Goal: Check status: Check status

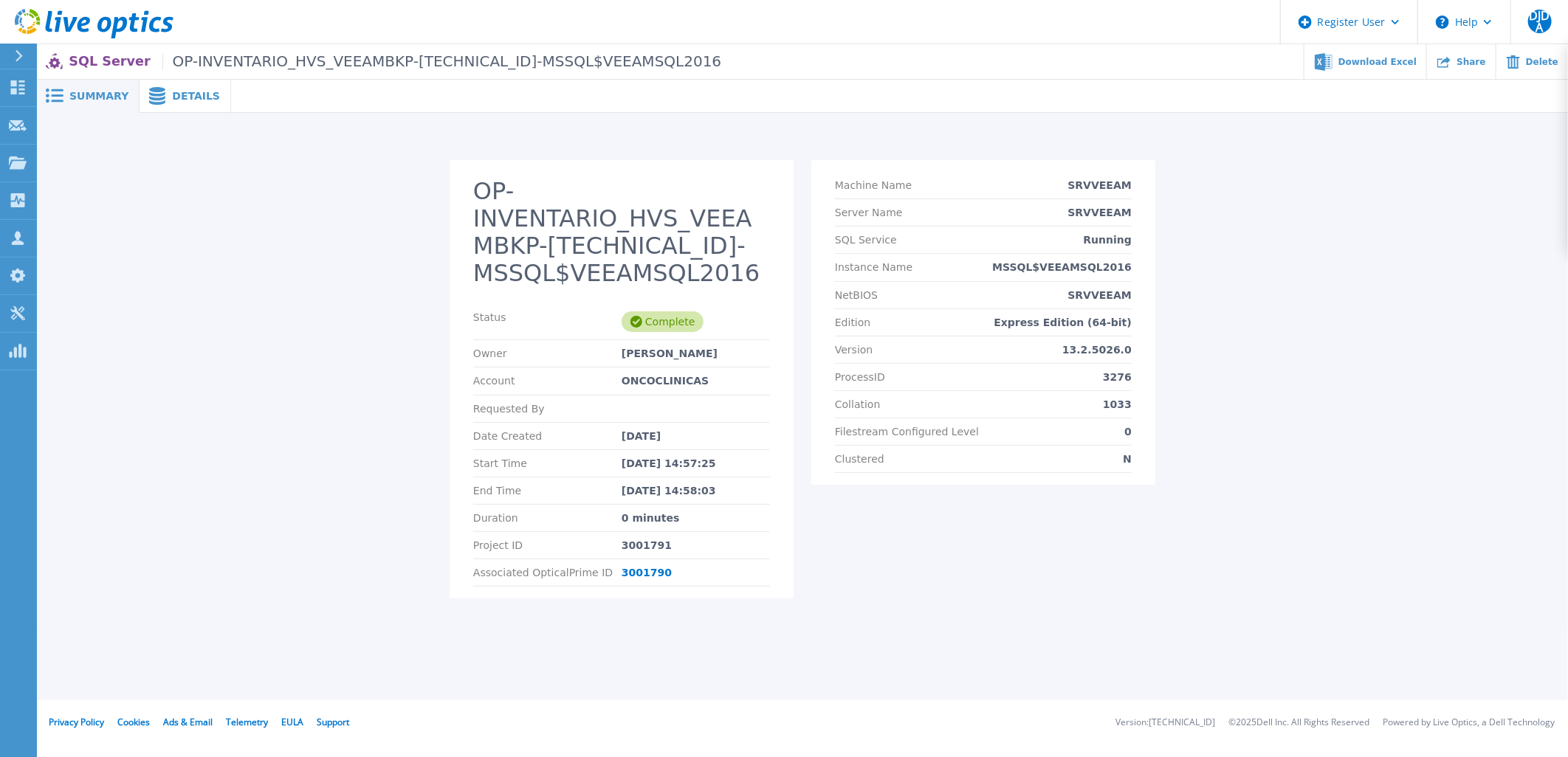
click at [175, 97] on span "Details" at bounding box center [196, 96] width 48 height 11
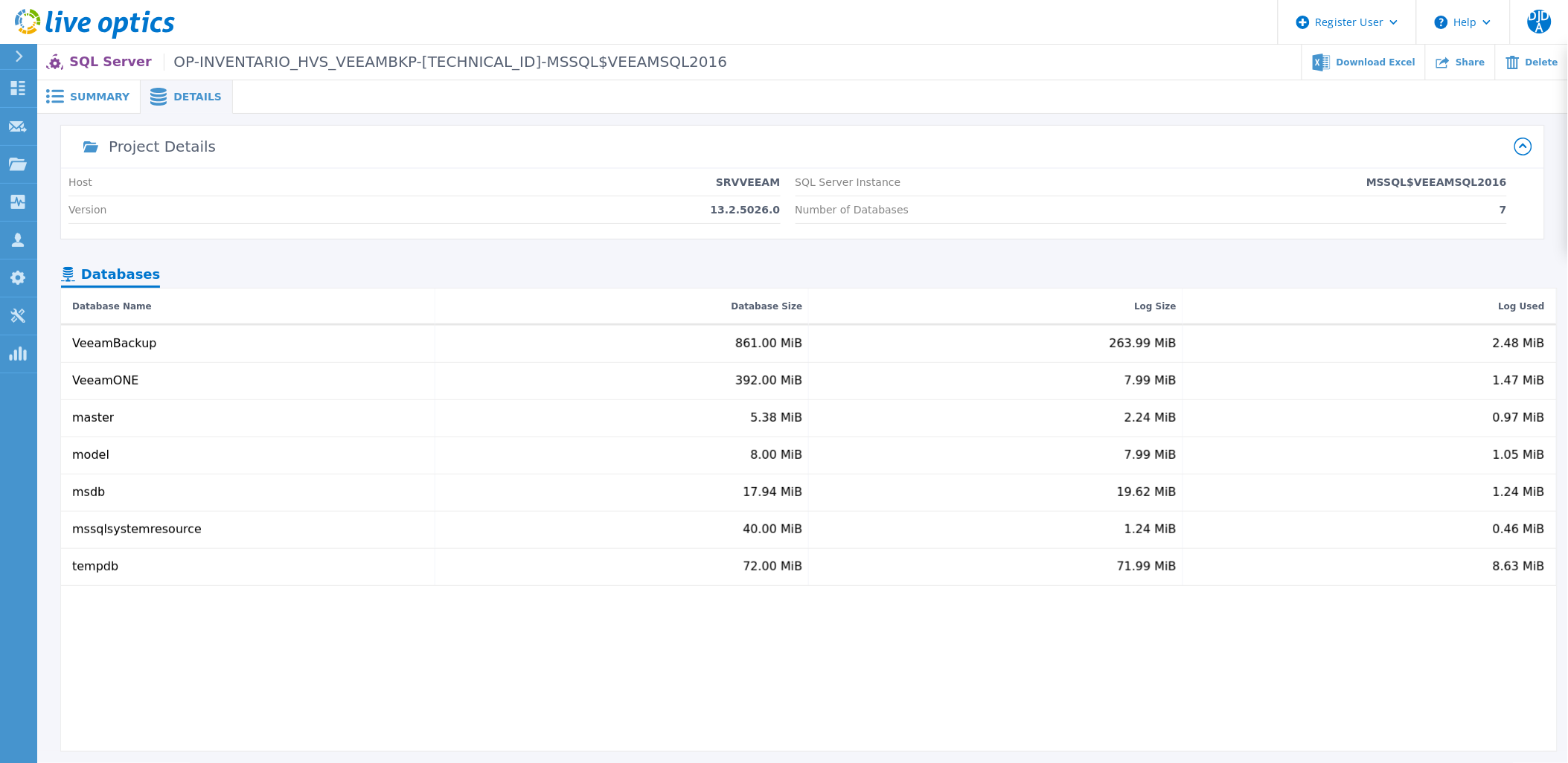
click at [109, 93] on span "Summary" at bounding box center [100, 97] width 59 height 11
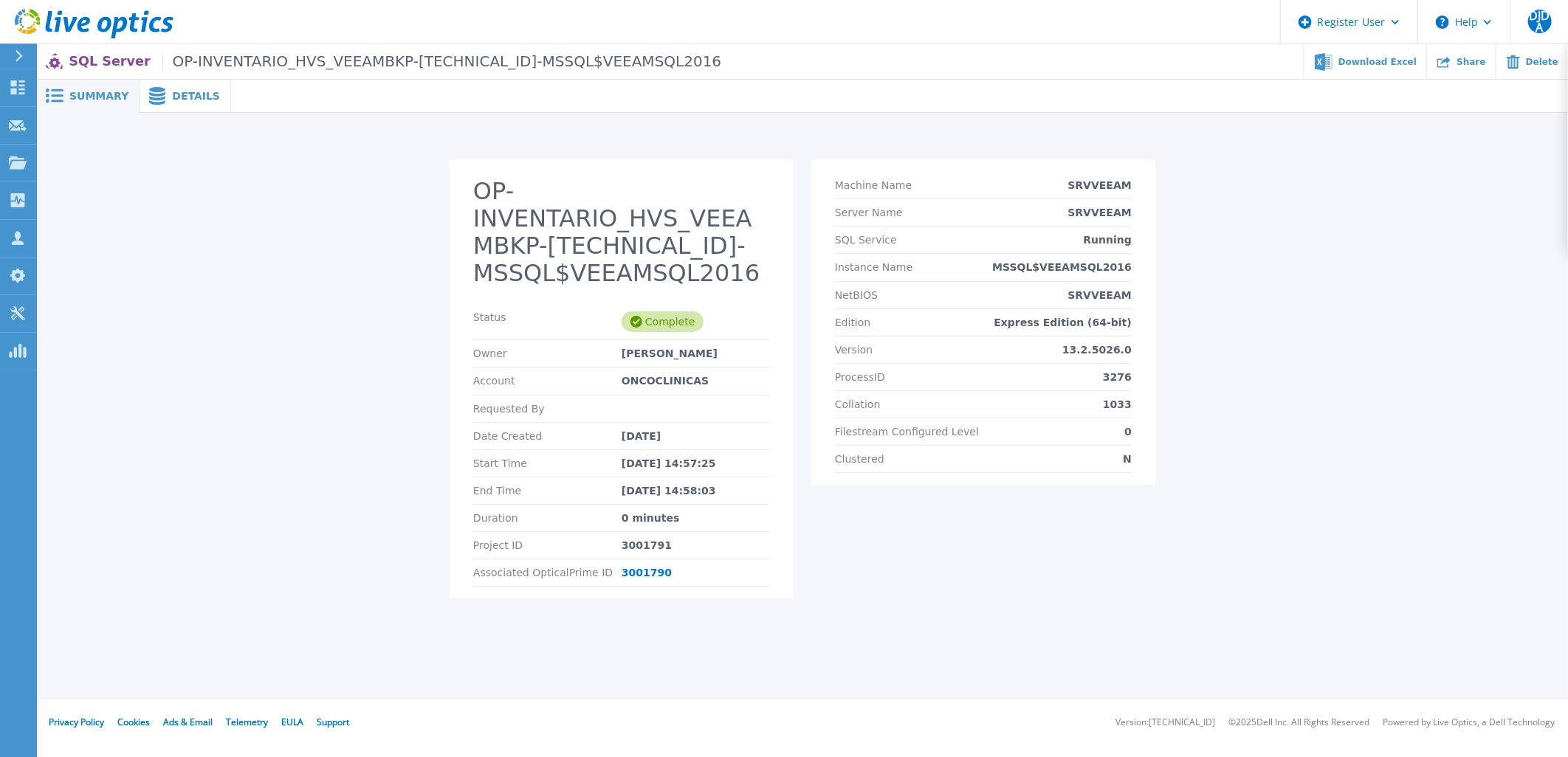
click at [396, 391] on div "OP-INVENTARIO_HVS_VEEAMBKP-10.19.1.155-MSSQL$VEEAMSQL2016 Status Complete Owner…" at bounding box center [802, 388] width 1503 height 456
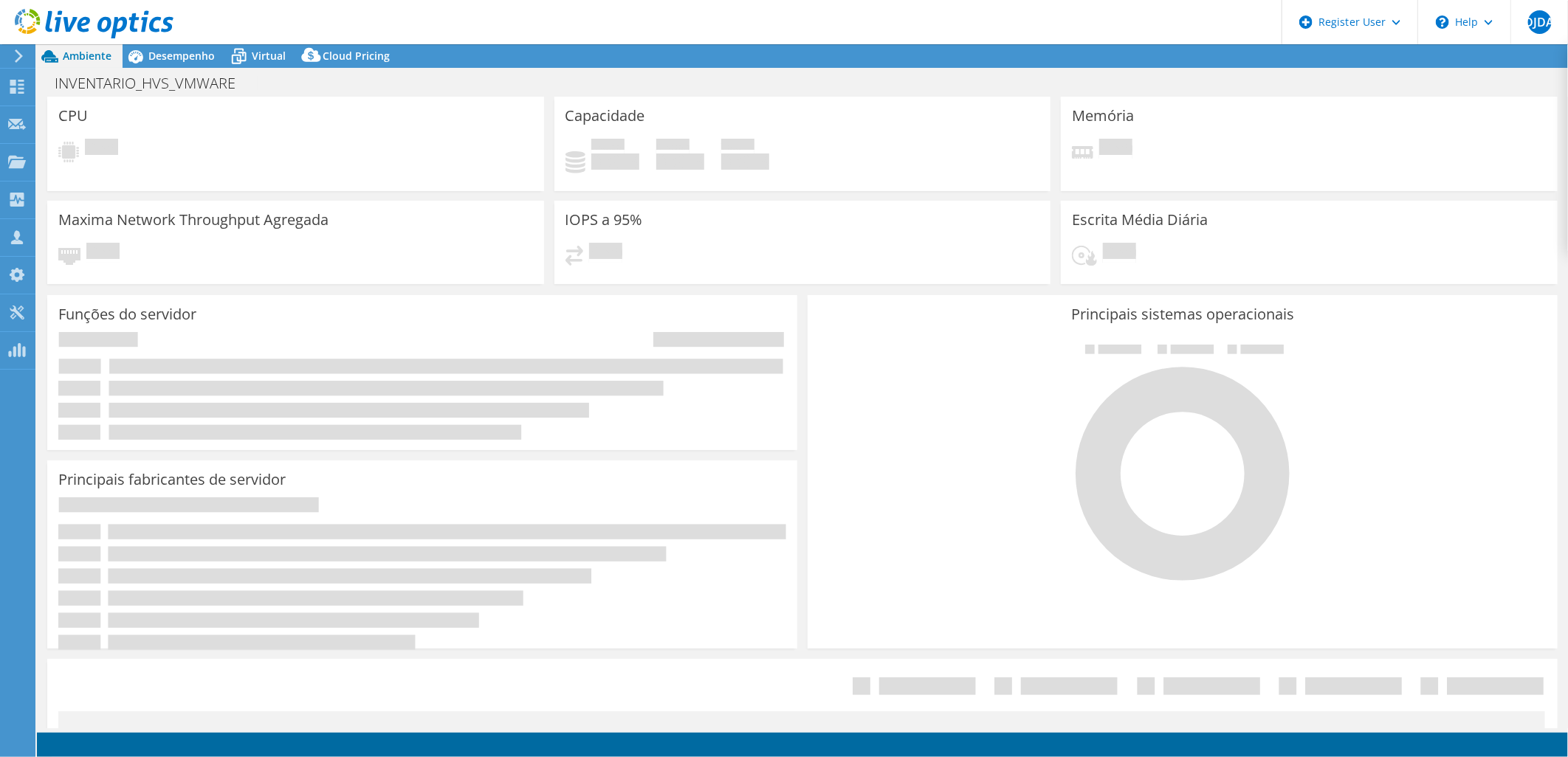
select select "USD"
